Goal: Entertainment & Leisure: Consume media (video, audio)

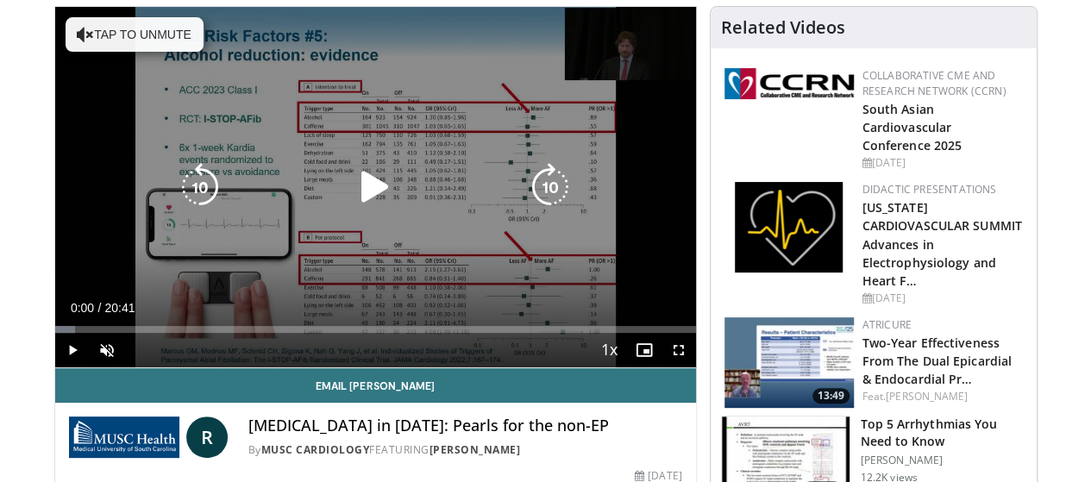
click at [355, 211] on icon "Video Player" at bounding box center [375, 187] width 48 height 48
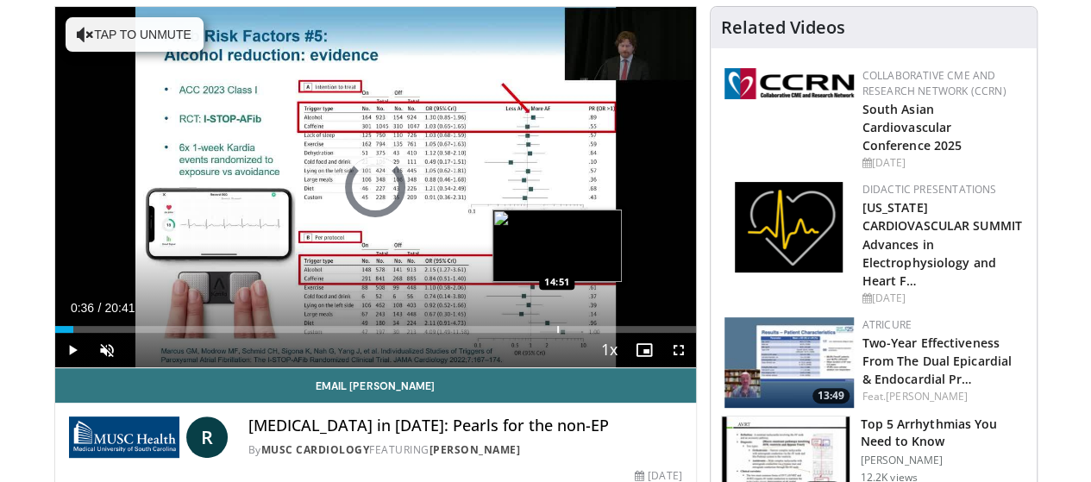
drag, startPoint x: 31, startPoint y: 354, endPoint x: 520, endPoint y: 350, distance: 488.9
click at [520, 333] on div "Loaded : 0.00% 14:48 14:51" at bounding box center [375, 324] width 641 height 16
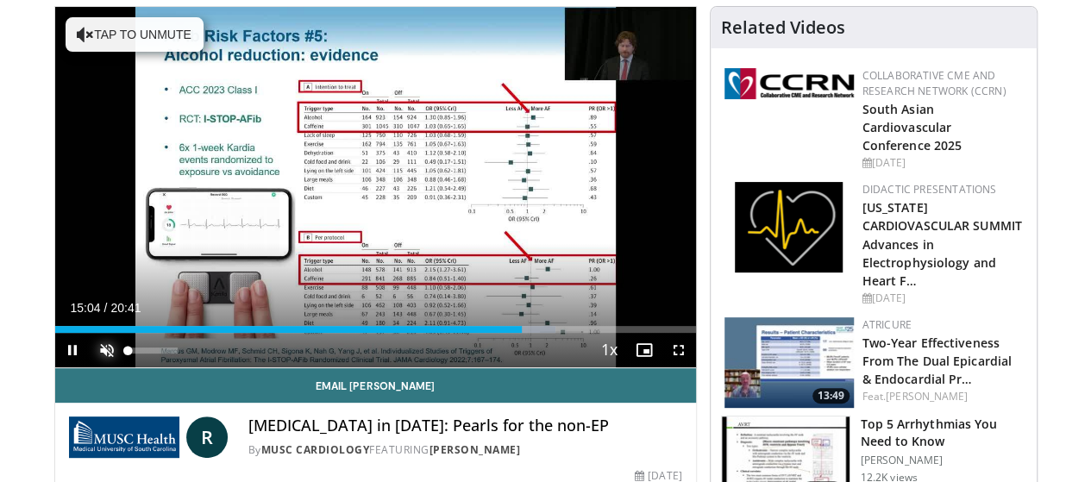
click at [90, 367] on span "Video Player" at bounding box center [107, 350] width 34 height 34
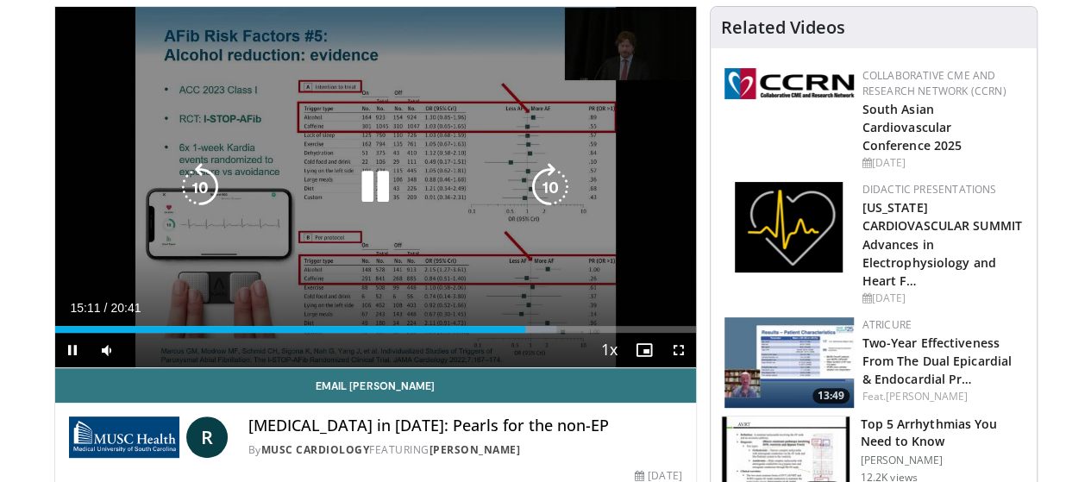
click at [554, 194] on icon "Video Player" at bounding box center [550, 187] width 48 height 48
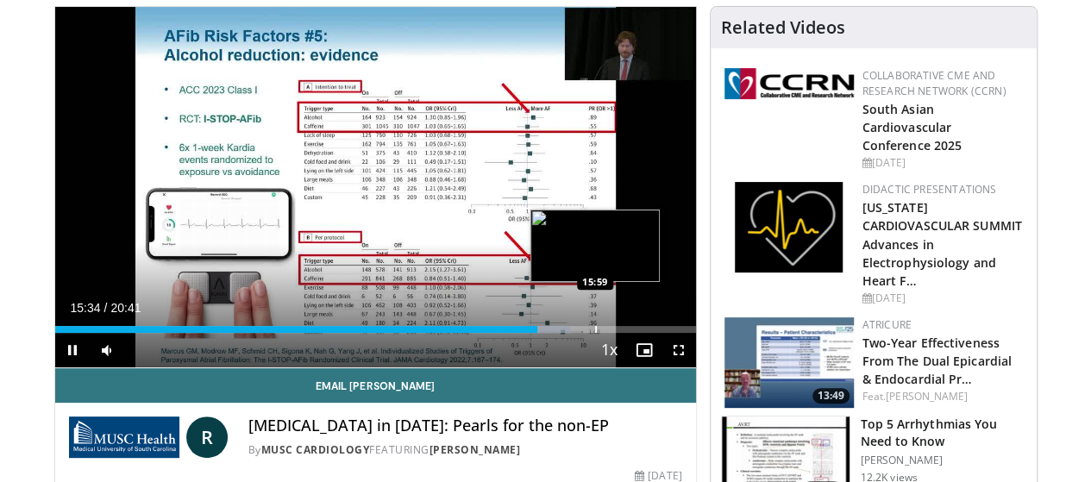
click at [595, 333] on div "Progress Bar" at bounding box center [596, 329] width 2 height 7
click at [568, 333] on div "Loaded : 83.80% 16:29 16:29" at bounding box center [375, 324] width 641 height 16
click at [579, 333] on div "Loaded : 85.41% 16:48 16:48" at bounding box center [375, 324] width 641 height 16
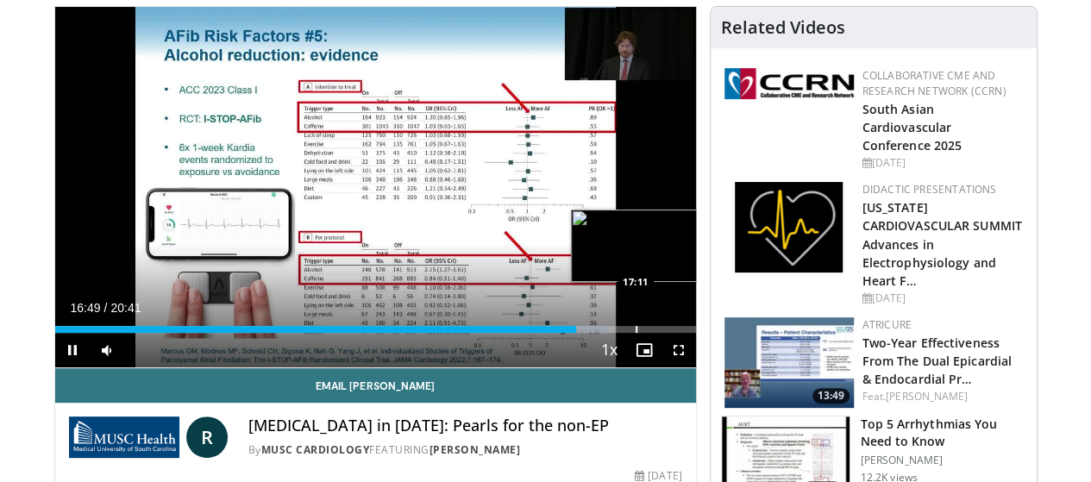
click at [635, 333] on div "Progress Bar" at bounding box center [636, 329] width 2 height 7
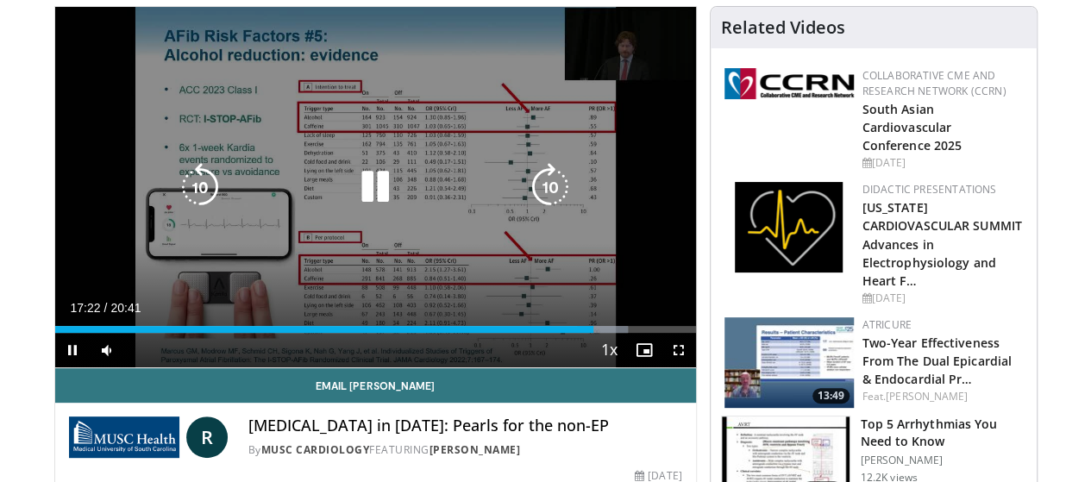
click at [556, 209] on icon "Video Player" at bounding box center [550, 187] width 48 height 48
click at [538, 199] on icon "Video Player" at bounding box center [550, 187] width 48 height 48
click at [551, 187] on icon "Video Player" at bounding box center [550, 187] width 48 height 48
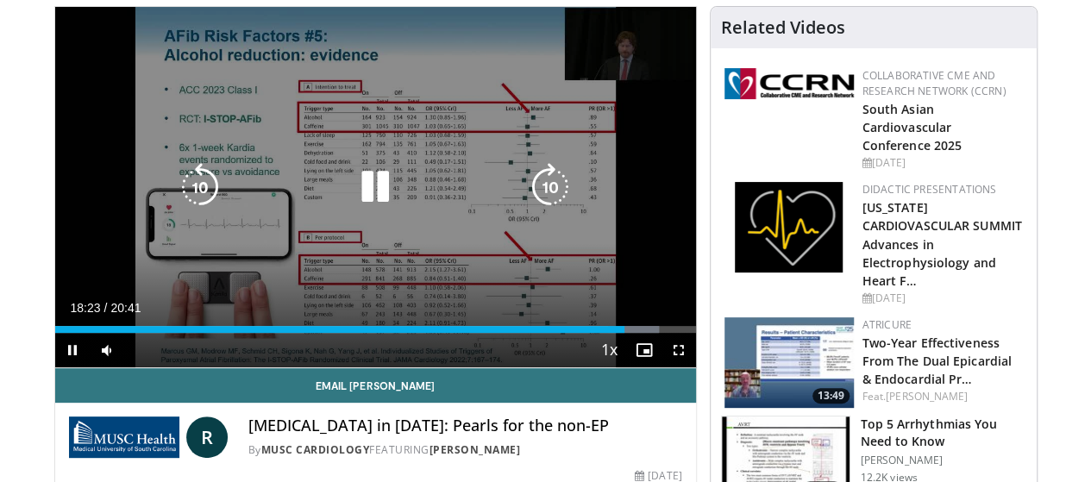
click at [365, 204] on icon "Video Player" at bounding box center [375, 187] width 48 height 48
